Goal: Task Accomplishment & Management: Complete application form

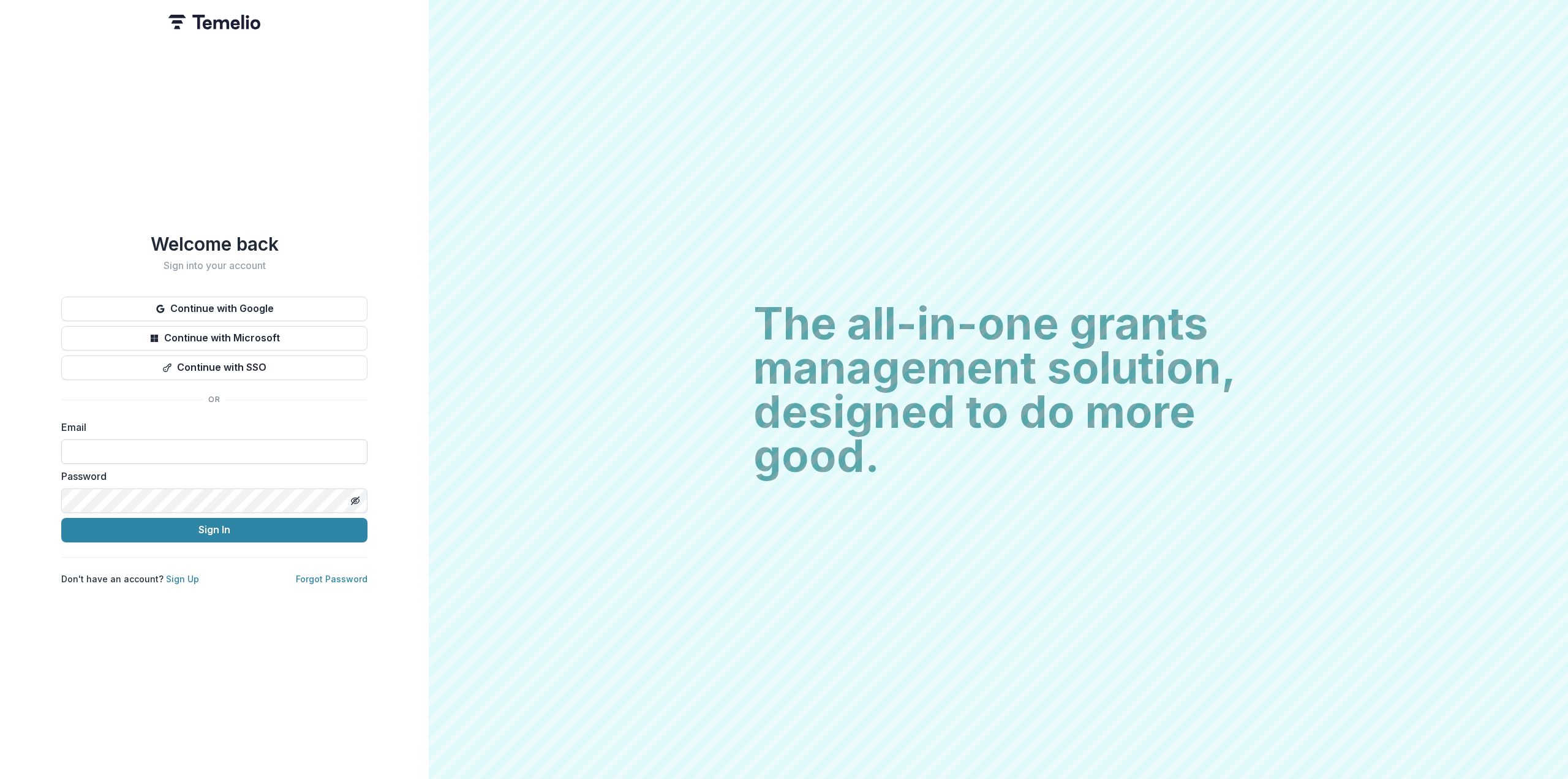
click at [194, 443] on input at bounding box center [214, 451] width 306 height 25
type input "**********"
click at [181, 525] on button "Sign In" at bounding box center [214, 530] width 306 height 25
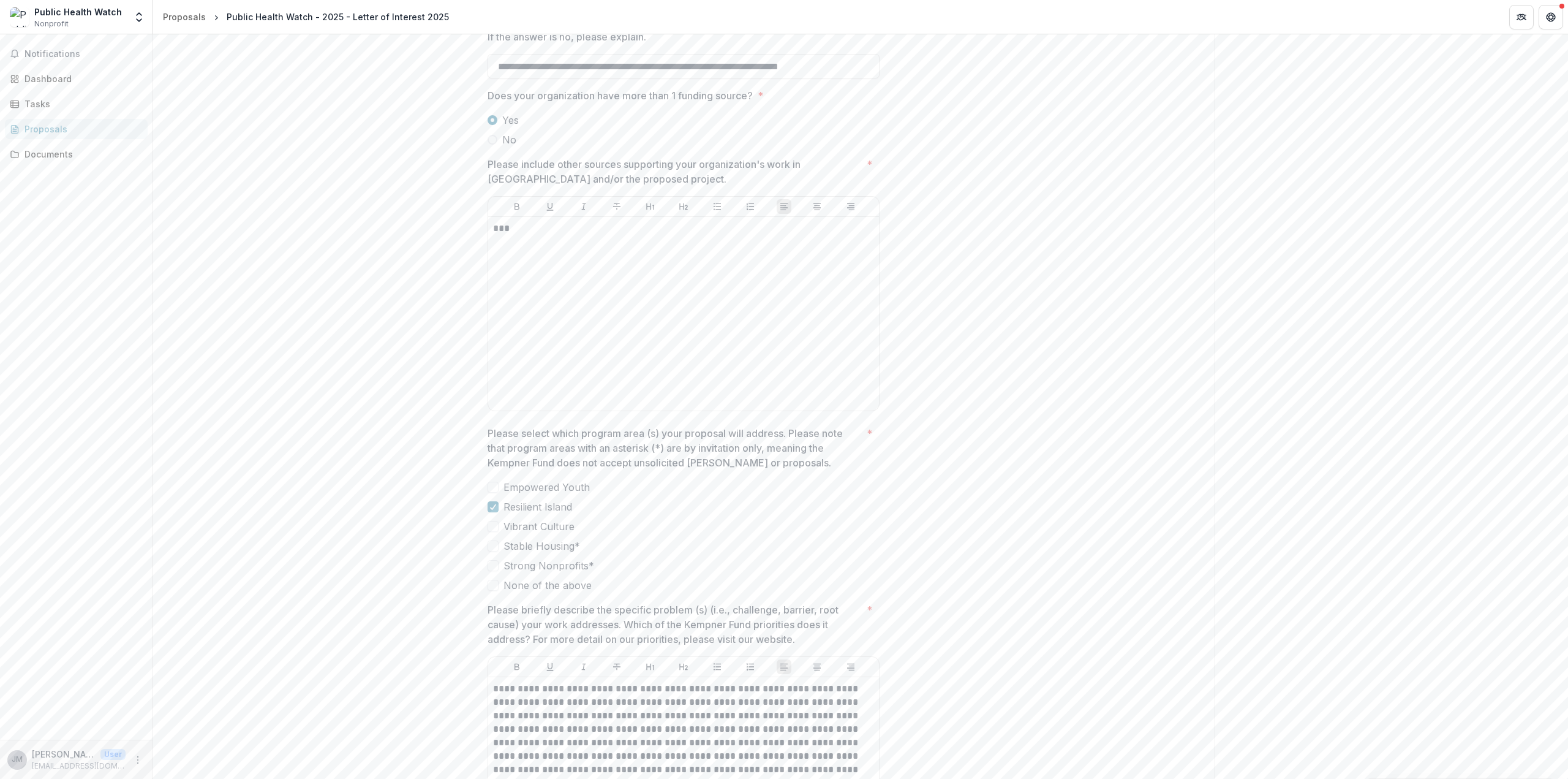
scroll to position [2513, 0]
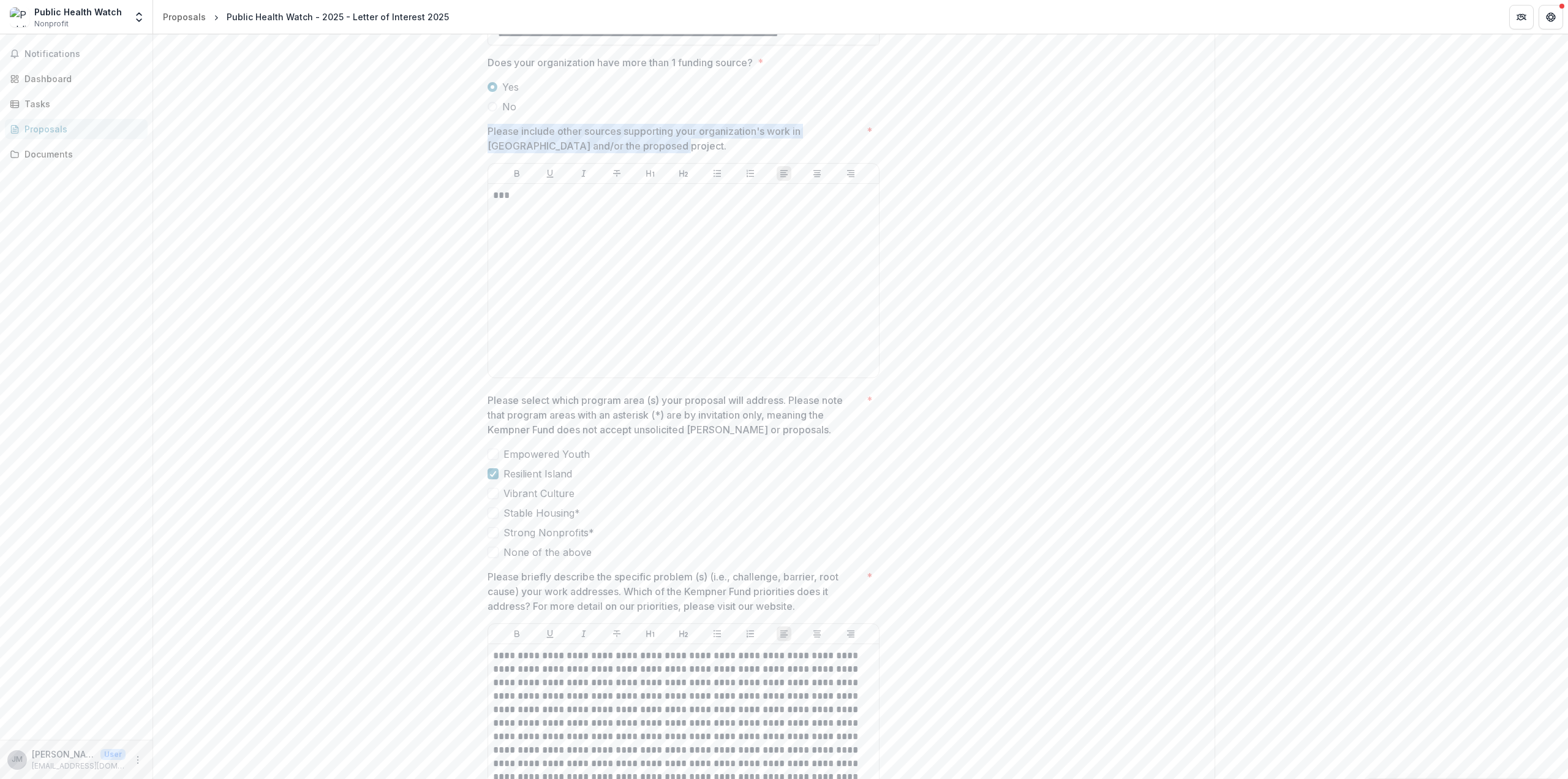
drag, startPoint x: 628, startPoint y: 160, endPoint x: 488, endPoint y: 150, distance: 140.4
click at [488, 150] on p "Please include other sources supporting your organization's work in [GEOGRAPHIC…" at bounding box center [674, 138] width 374 height 29
drag, startPoint x: 646, startPoint y: 163, endPoint x: 484, endPoint y: 150, distance: 162.5
copy p "Please include other sources supporting your organization's work in [GEOGRAPHIC…"
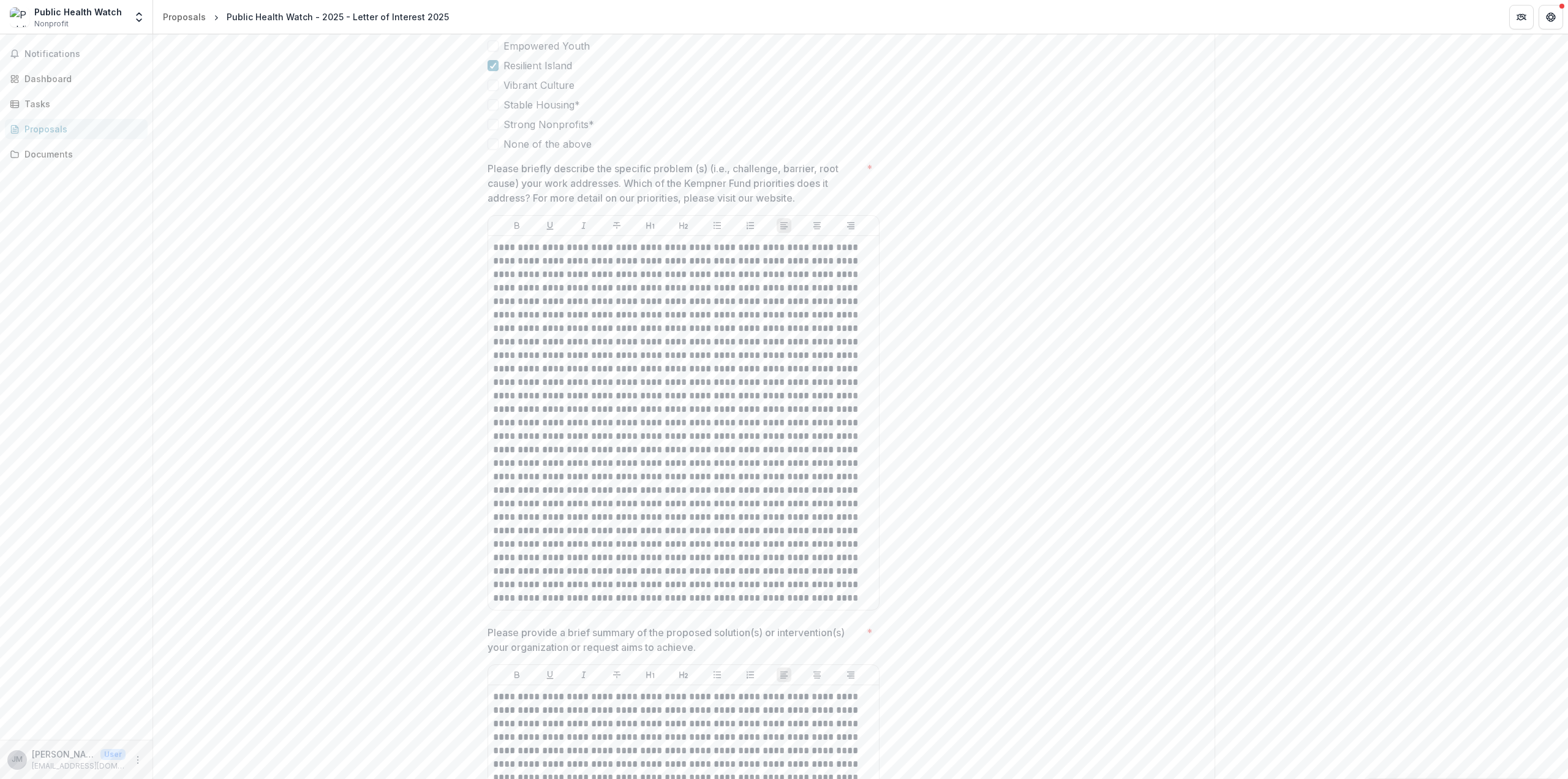
scroll to position [2942, 0]
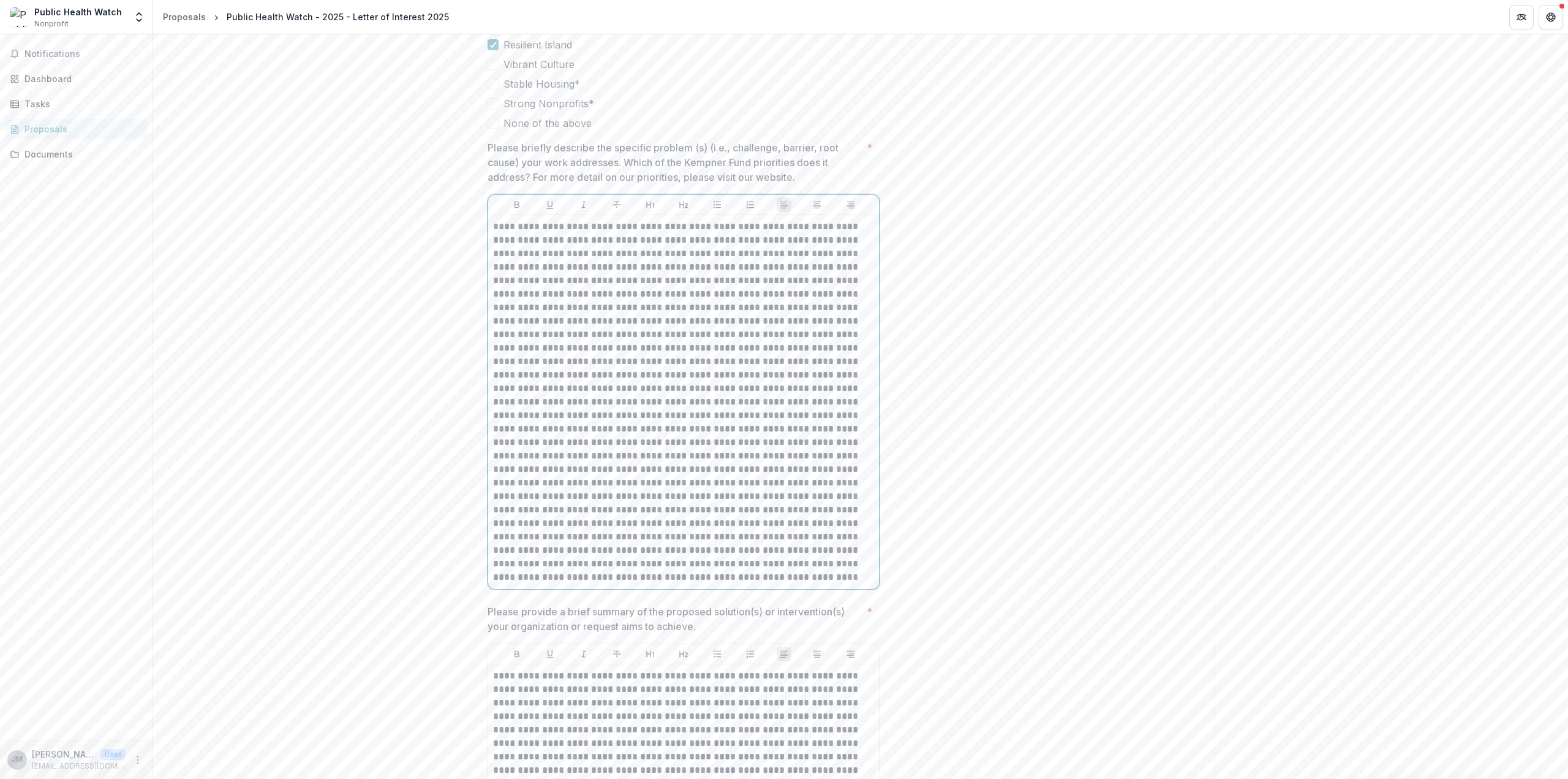
click at [746, 584] on p at bounding box center [684, 402] width 381 height 364
click at [743, 584] on p at bounding box center [684, 402] width 381 height 364
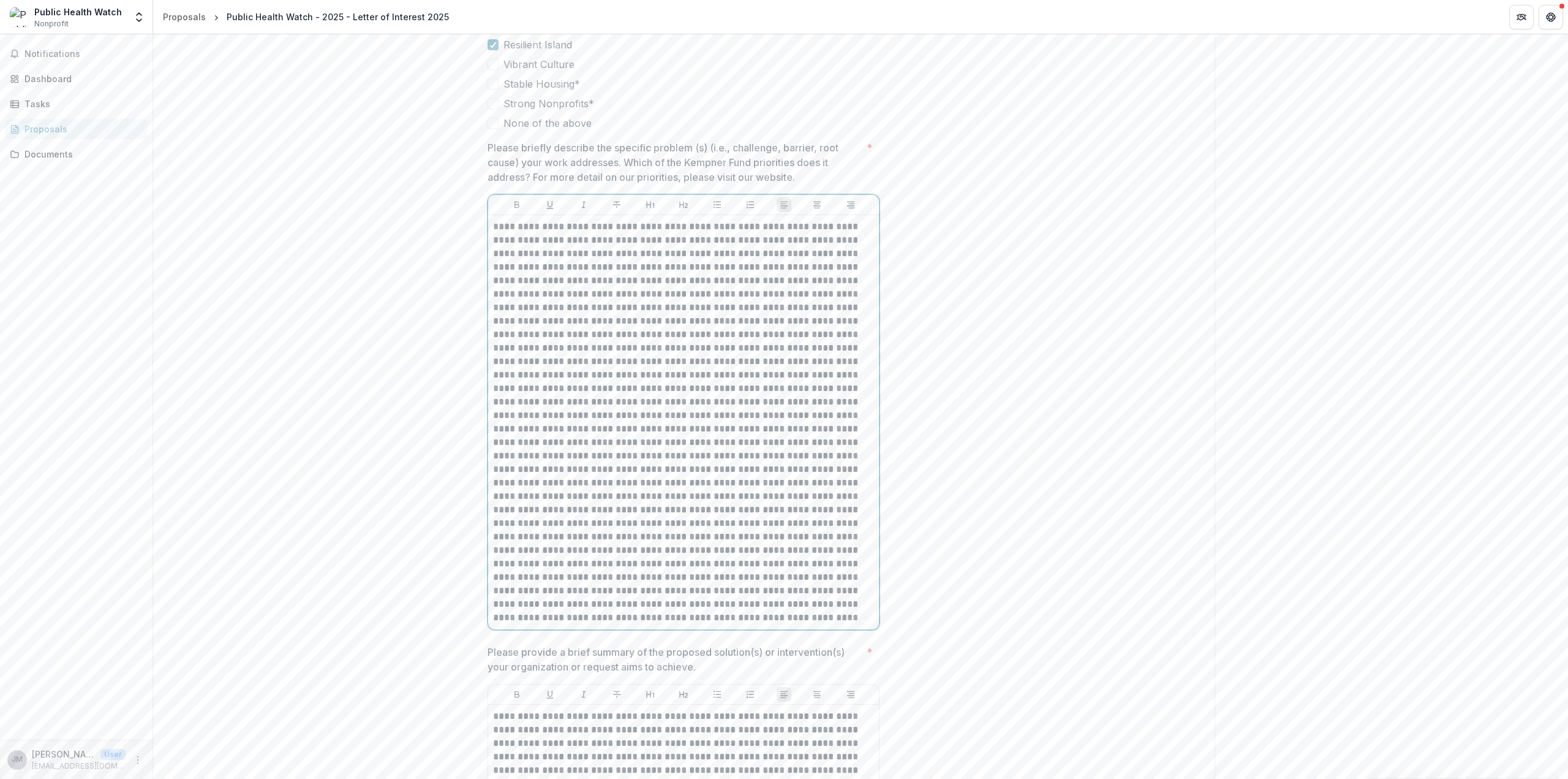
click at [694, 621] on p at bounding box center [684, 422] width 381 height 404
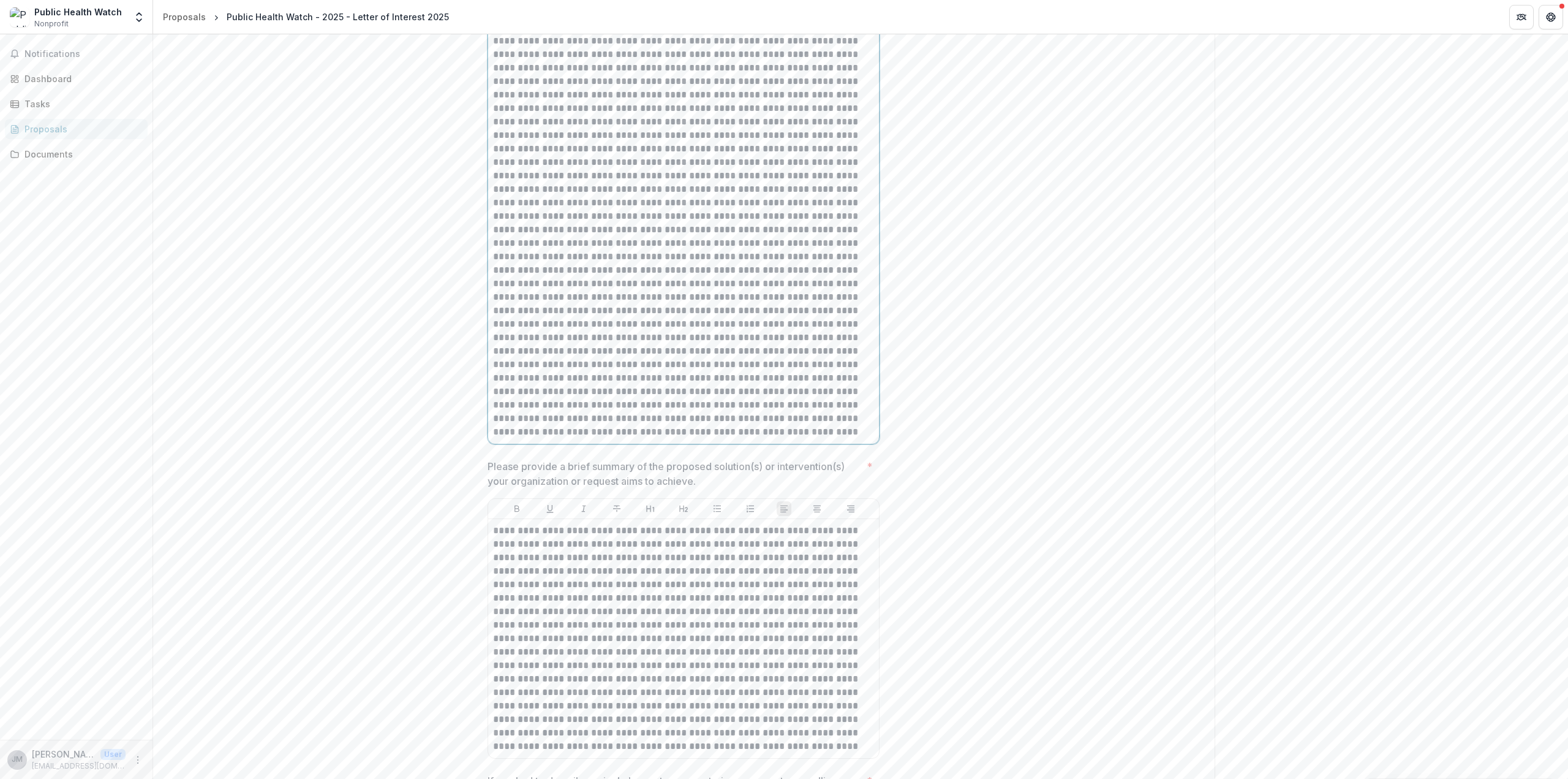
scroll to position [3124, 0]
click at [757, 442] on p at bounding box center [684, 240] width 381 height 404
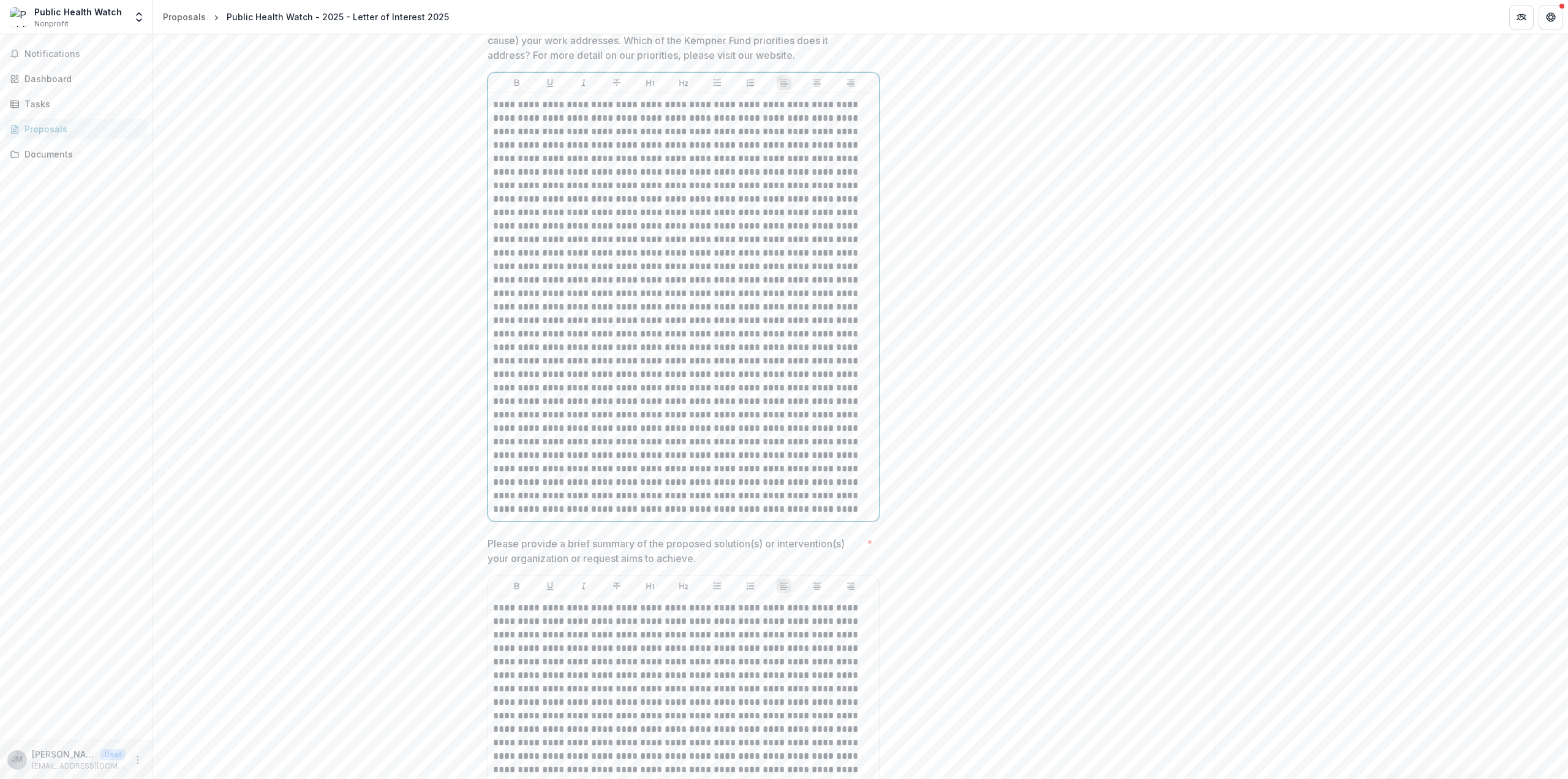
scroll to position [3077, 0]
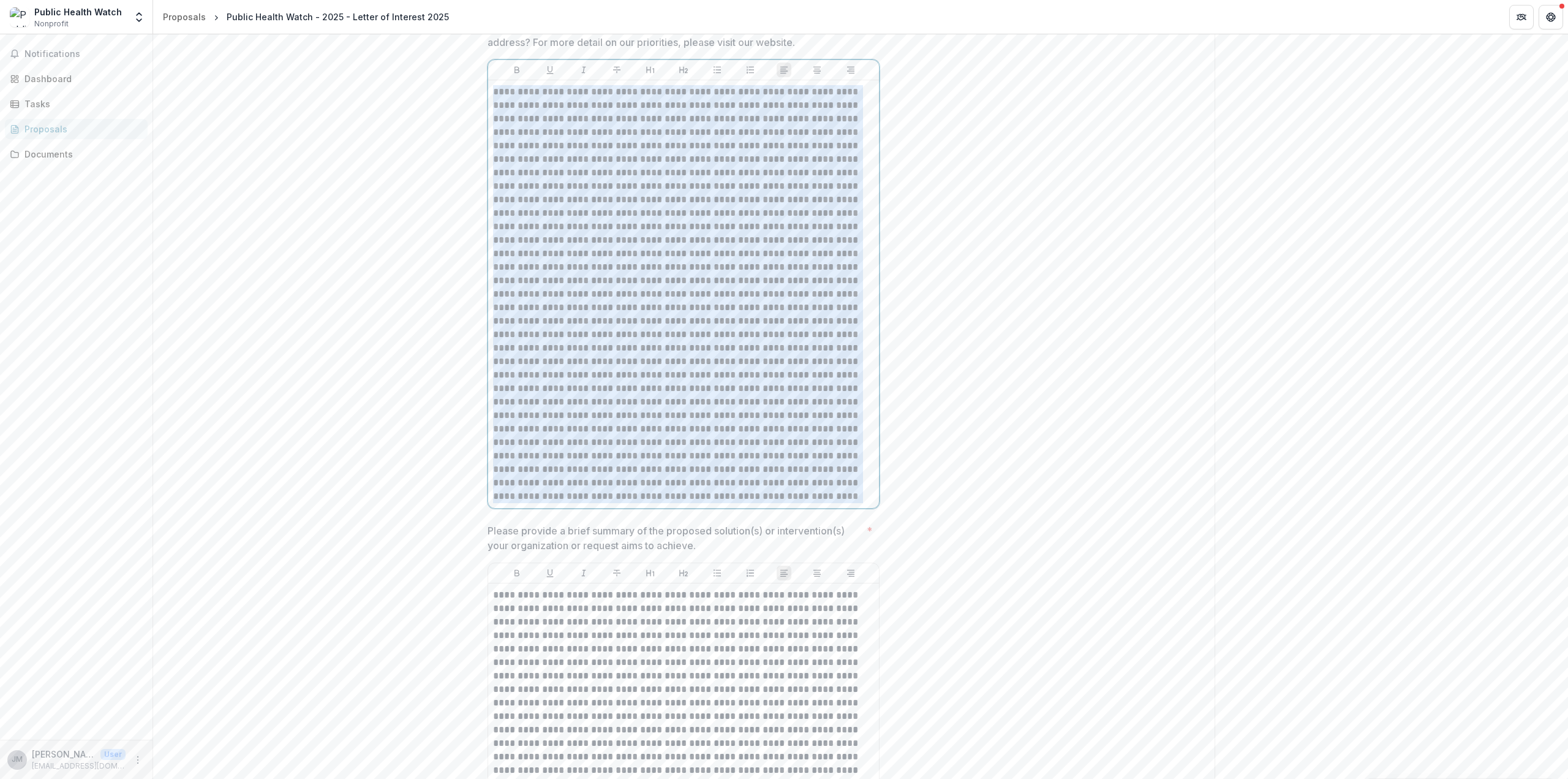
drag, startPoint x: 494, startPoint y: 110, endPoint x: 615, endPoint y: 509, distance: 416.9
click at [615, 503] on p at bounding box center [684, 294] width 381 height 418
copy p "**********"
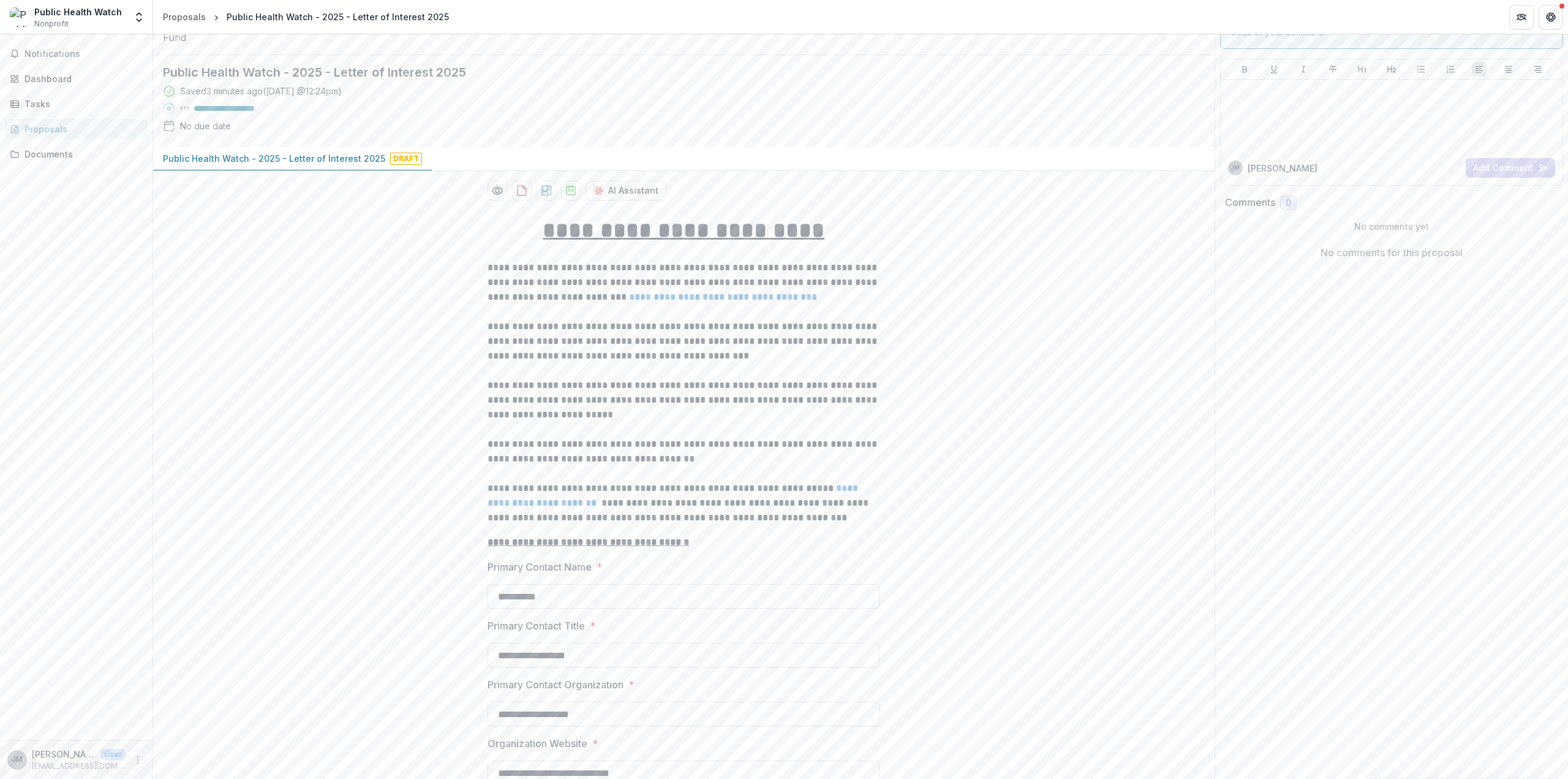
scroll to position [12, 0]
